Goal: Check status

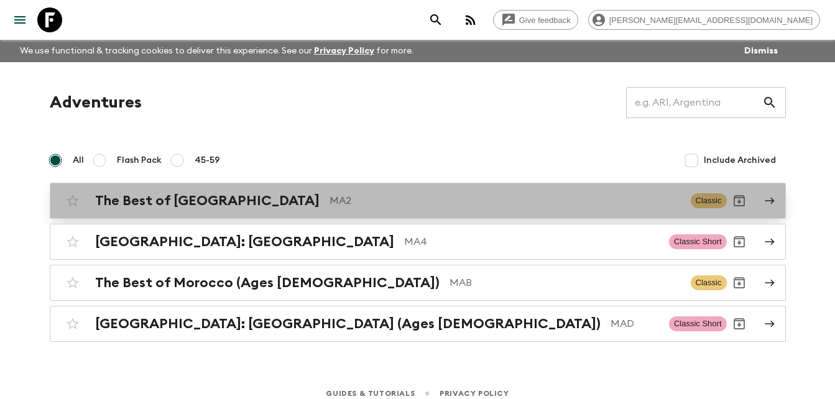
click at [188, 203] on h2 "The Best of [GEOGRAPHIC_DATA]" at bounding box center [207, 201] width 224 height 16
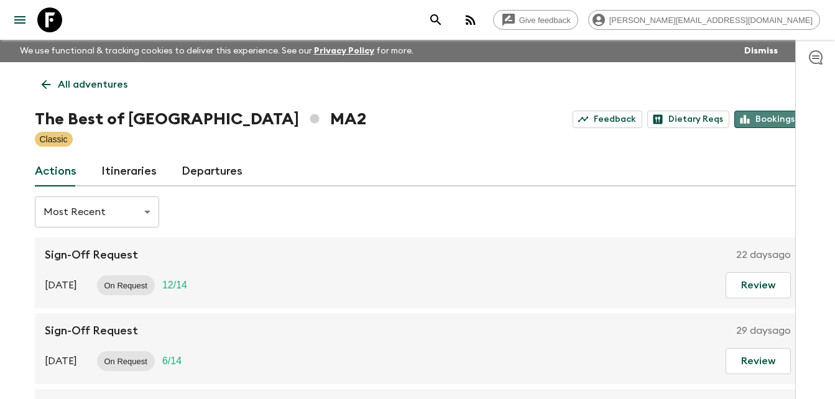
click at [784, 118] on link "Bookings" at bounding box center [767, 119] width 67 height 17
click at [215, 169] on link "Departures" at bounding box center [212, 172] width 61 height 30
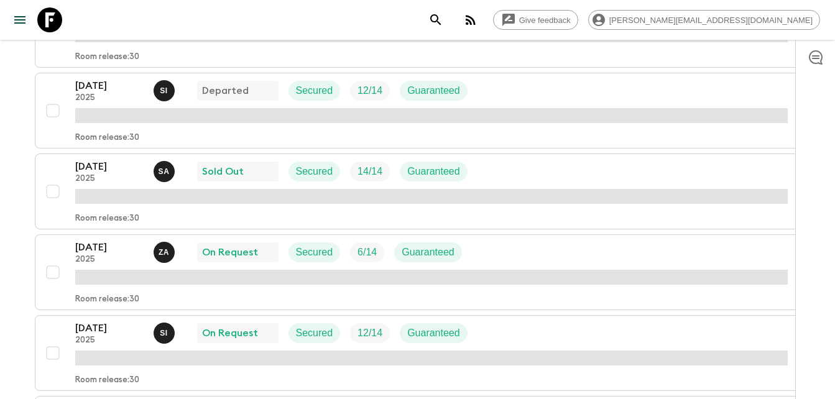
scroll to position [294, 0]
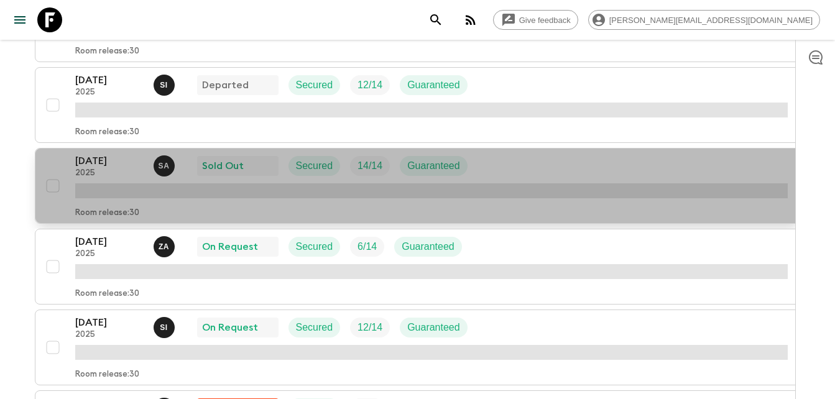
click at [97, 164] on p "[DATE]" at bounding box center [109, 161] width 68 height 15
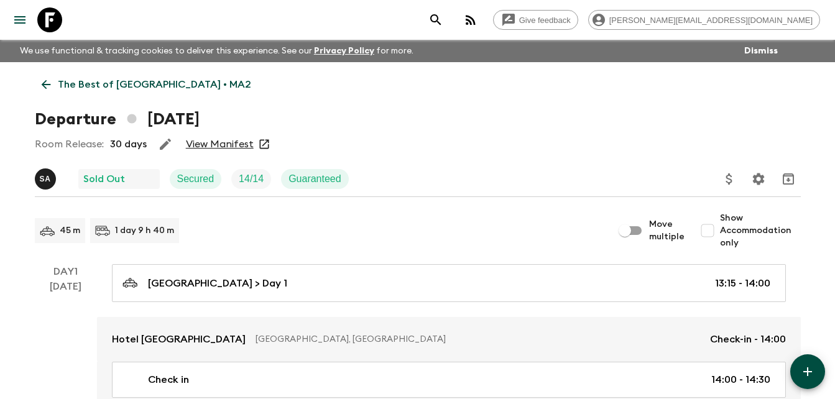
click at [218, 140] on link "View Manifest" at bounding box center [220, 144] width 68 height 12
click at [221, 144] on link "View Manifest" at bounding box center [220, 144] width 68 height 12
